Goal: Information Seeking & Learning: Understand process/instructions

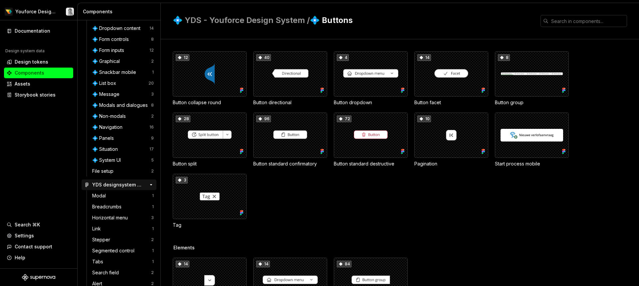
scroll to position [229, 0]
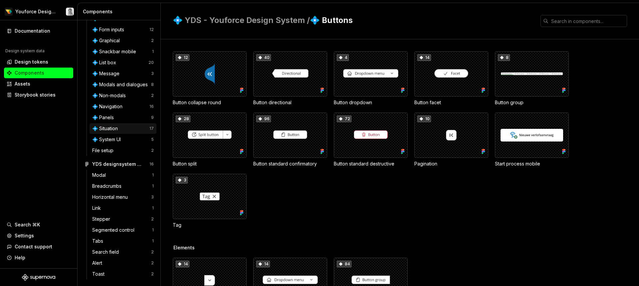
click at [119, 124] on div "💠 Situation 17" at bounding box center [123, 128] width 67 height 11
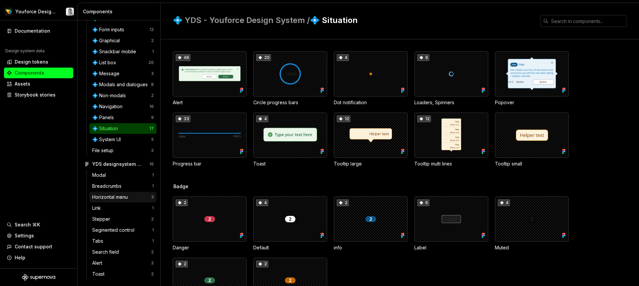
click at [119, 198] on div "Horizontal menu" at bounding box center [111, 197] width 38 height 7
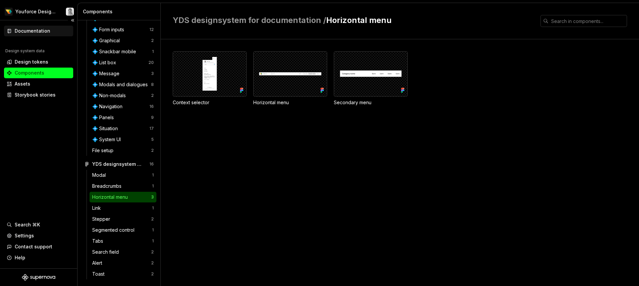
click at [30, 28] on div "Documentation" at bounding box center [33, 31] width 36 height 7
